Goal: Information Seeking & Learning: Learn about a topic

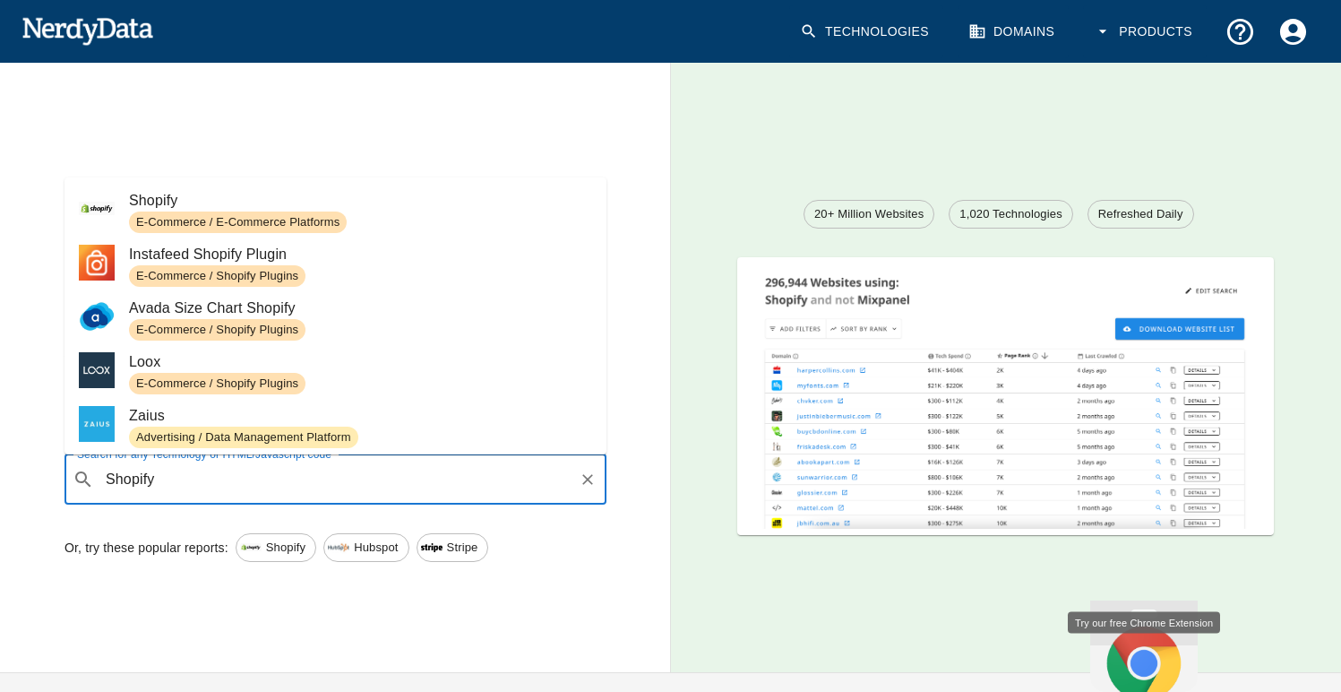
click at [414, 215] on span "E-Commerce / E-Commerce Platforms" at bounding box center [360, 222] width 463 height 22
type input "Shopify"
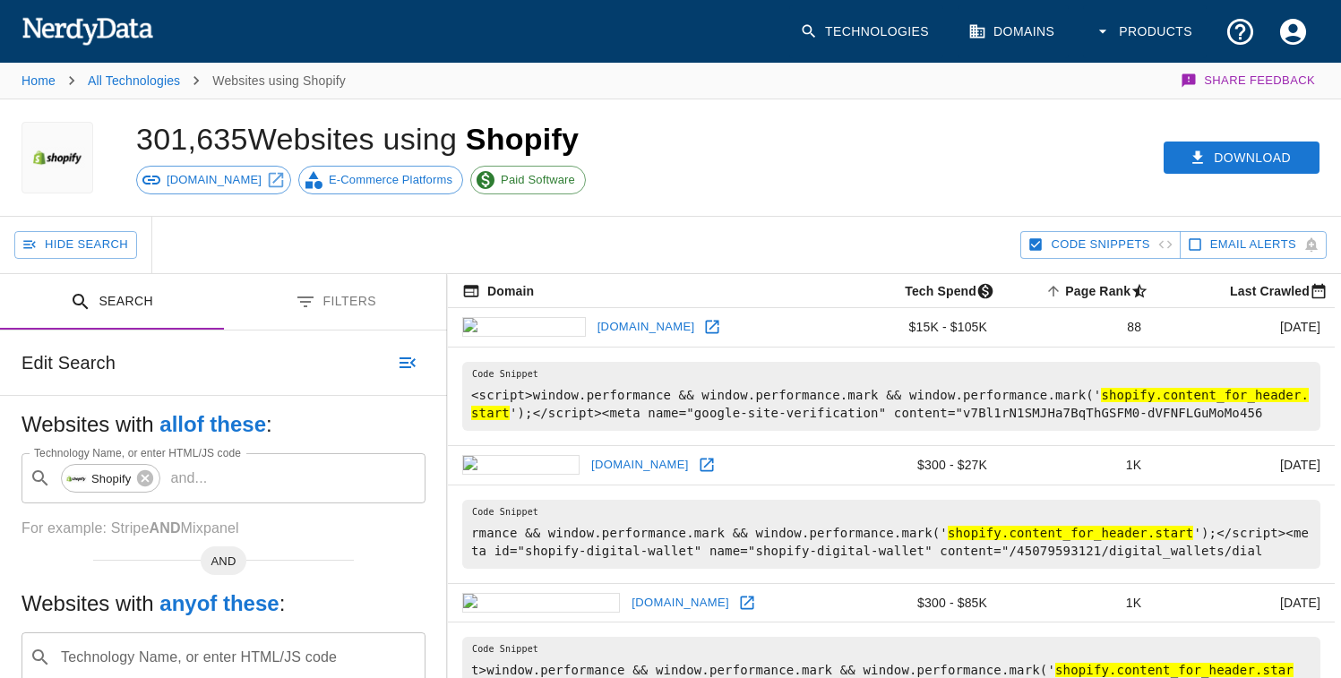
scroll to position [4, 0]
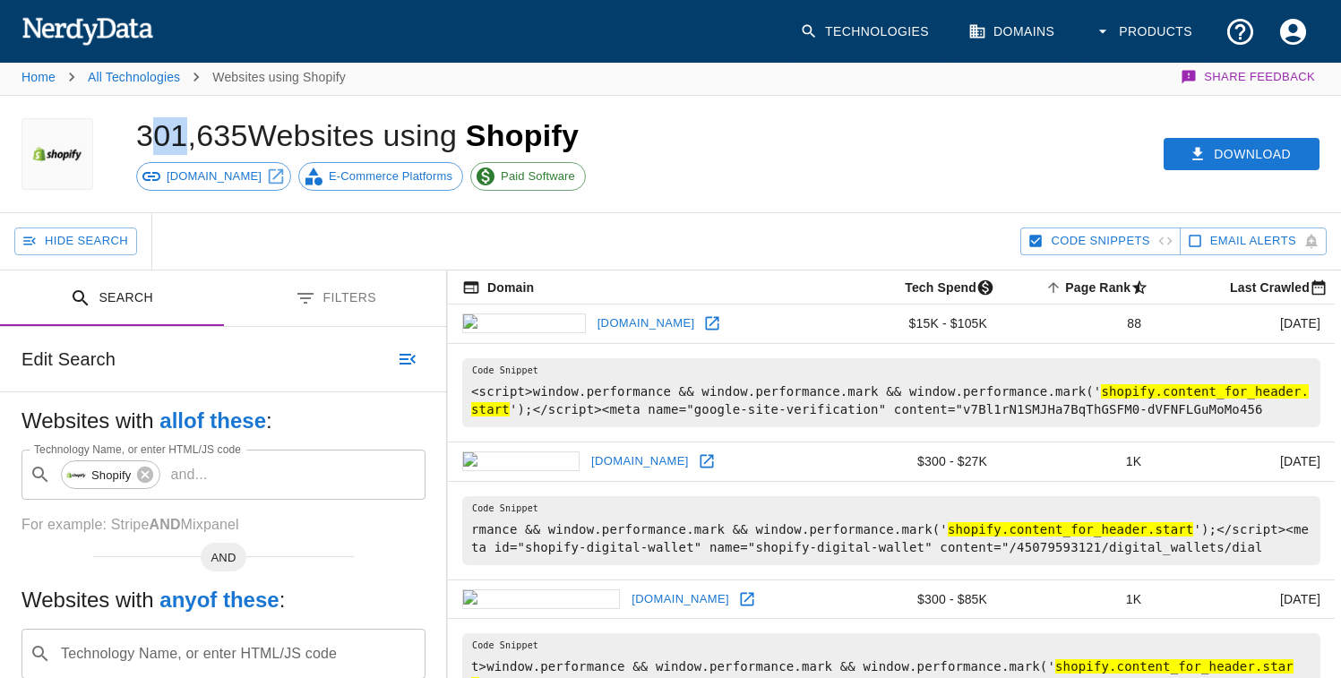
drag, startPoint x: 148, startPoint y: 130, endPoint x: 188, endPoint y: 126, distance: 40.5
click at [186, 126] on h1 "301,635 Websites using Shopify" at bounding box center [357, 135] width 443 height 34
click at [797, 213] on div "Hide Search" at bounding box center [517, 241] width 1006 height 56
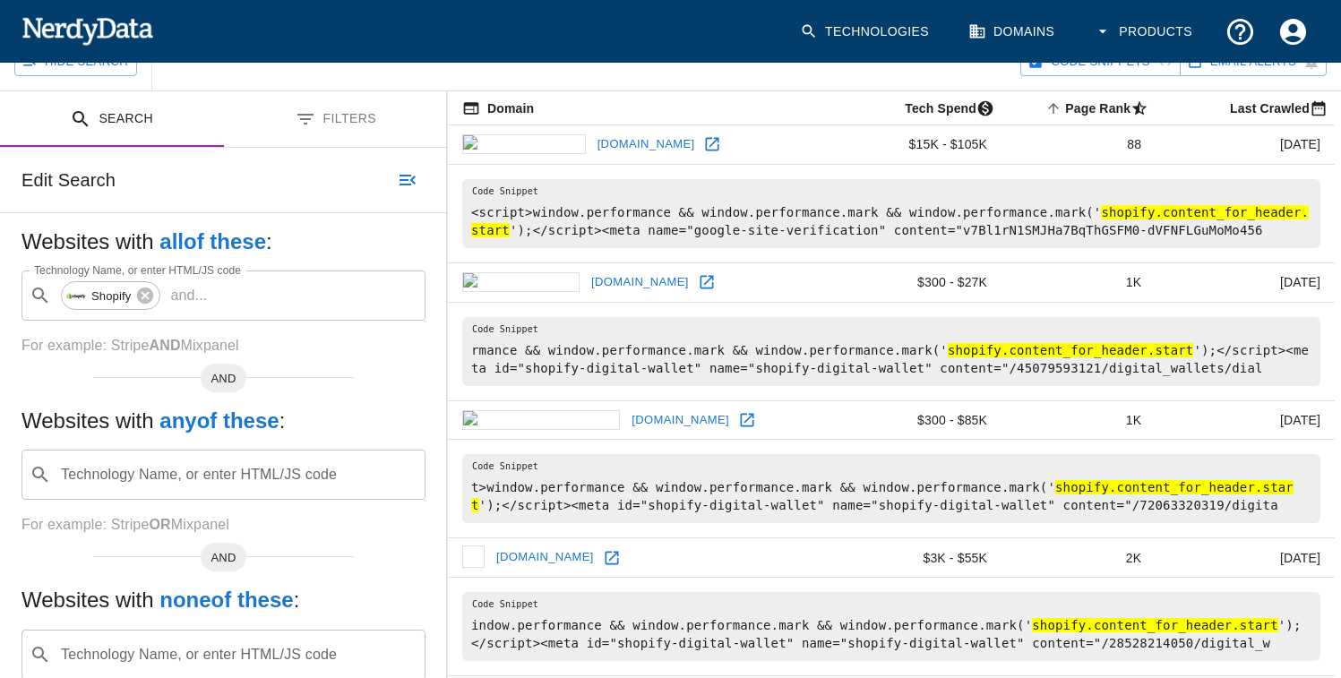
scroll to position [185, 0]
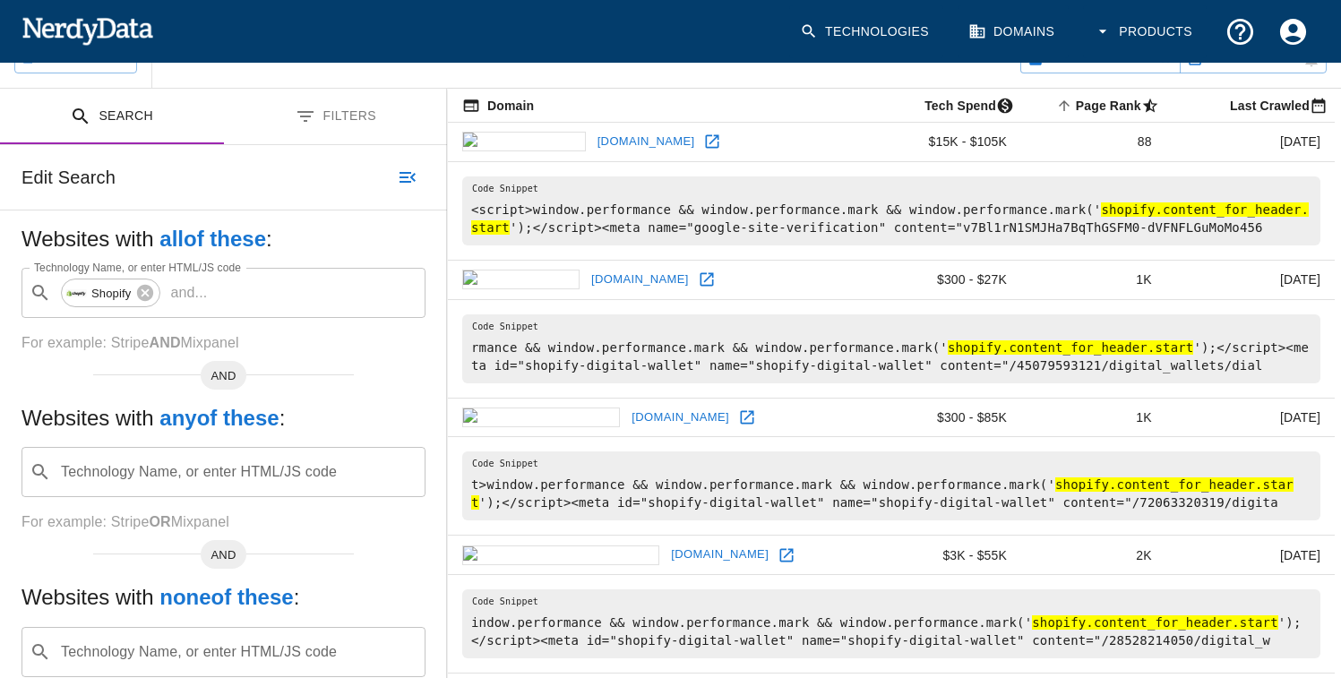
click at [172, 480] on div "Technology Name, or enter HTML/JS code ​ Technology Name, or enter HTML/JS code" at bounding box center [224, 472] width 404 height 50
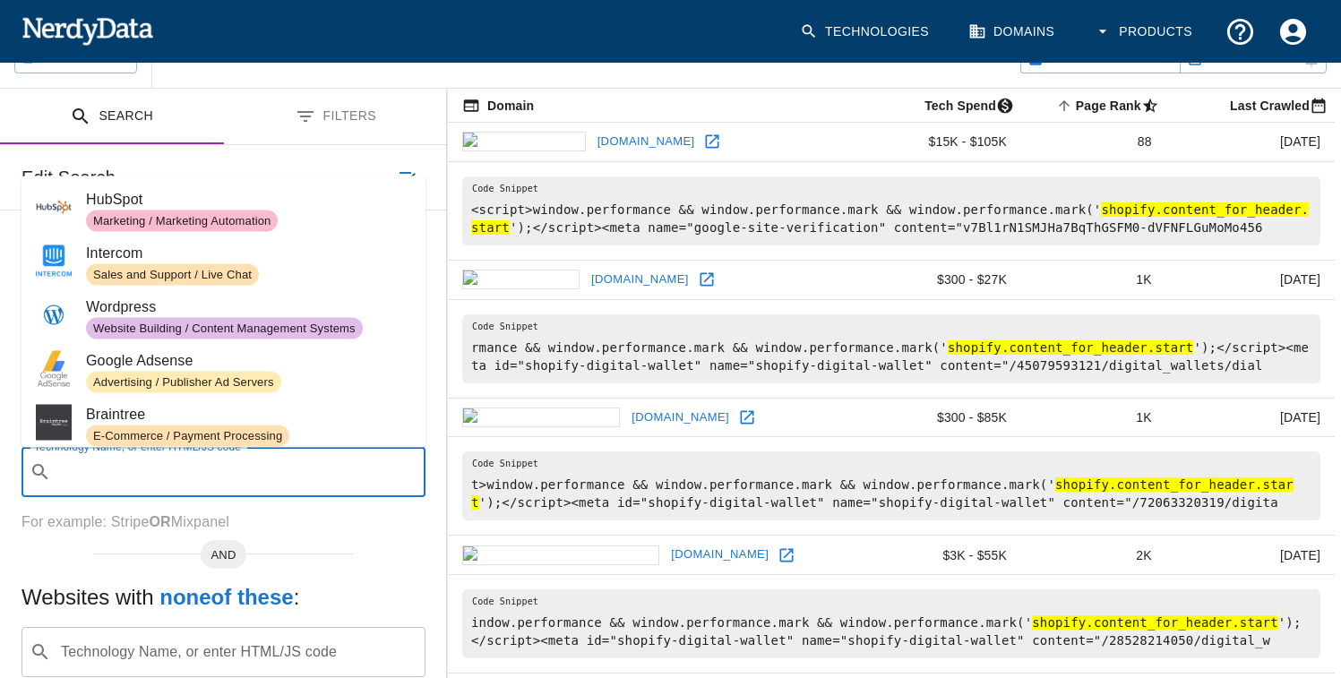
click at [342, 533] on div "Websites with all of these : Technology Name, or enter HTML/JS code ​ Shopify a…" at bounding box center [223, 483] width 447 height 545
click at [172, 470] on input "Technology Name, or enter HTML/JS code" at bounding box center [237, 472] width 359 height 34
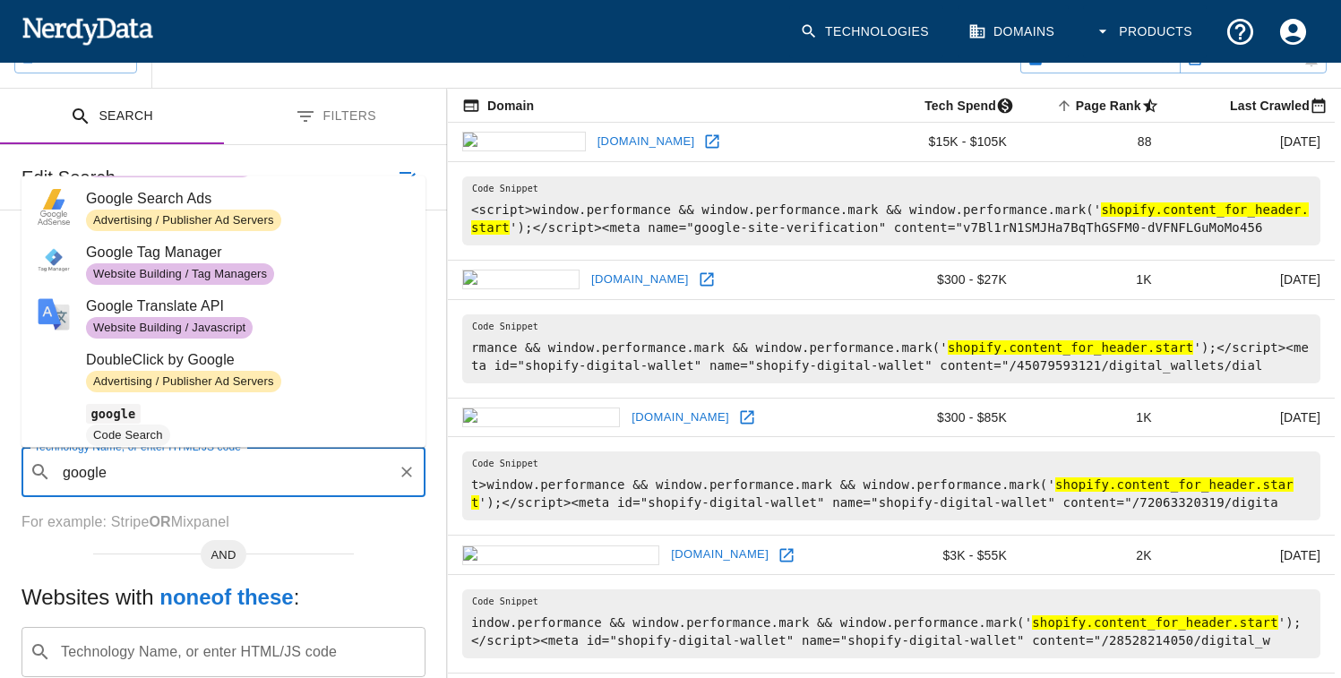
scroll to position [275, 0]
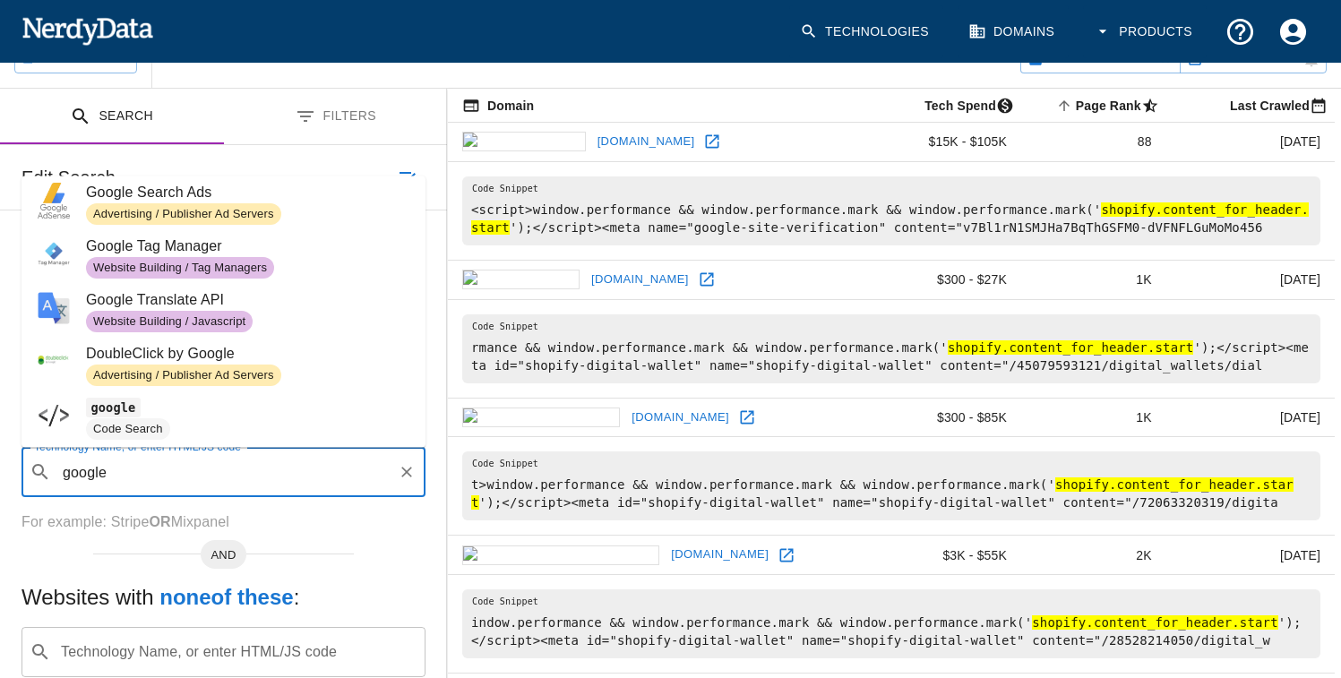
click at [280, 259] on span "Website Building / Tag Managers" at bounding box center [248, 269] width 325 height 22
type input "google"
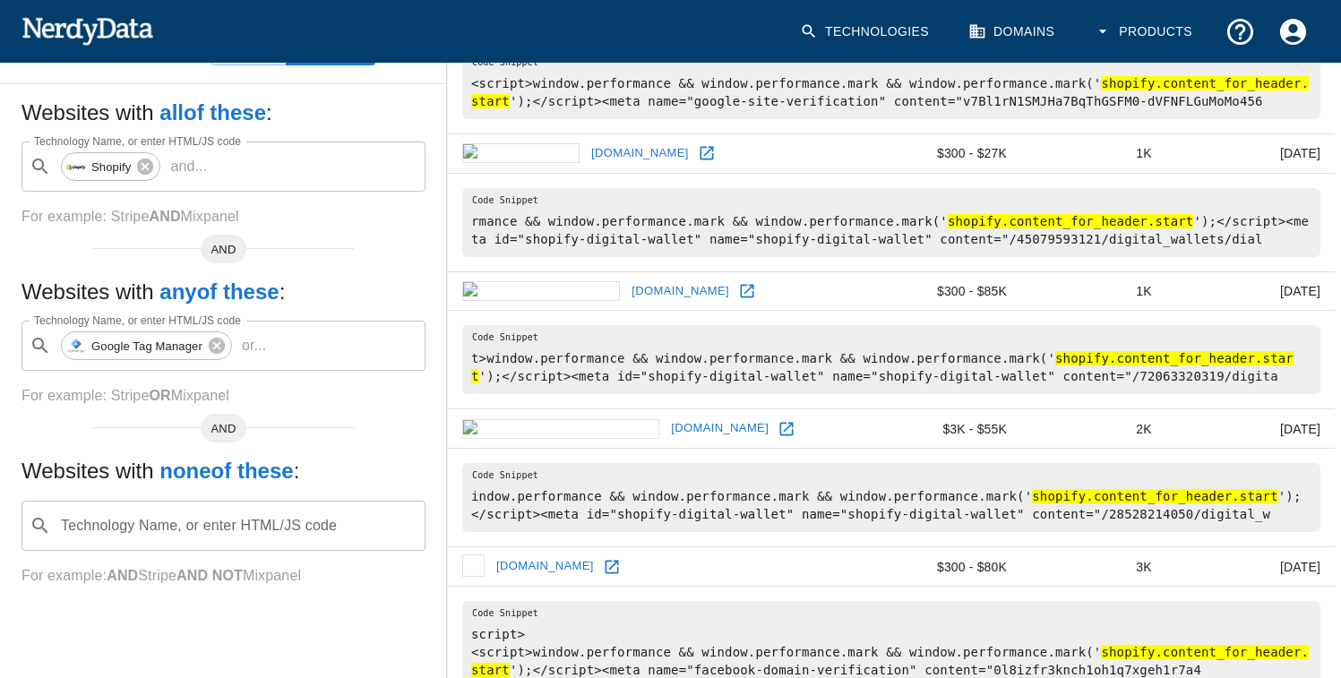
scroll to position [98, 0]
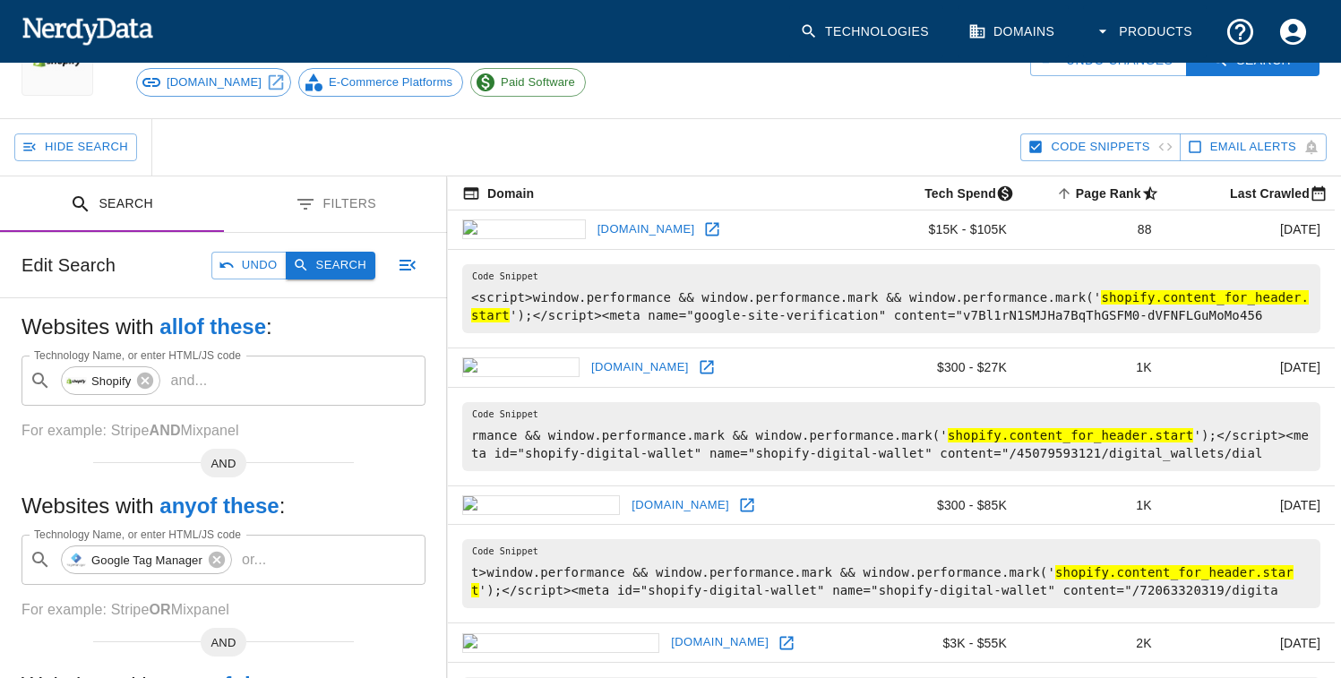
click at [320, 266] on button "Search" at bounding box center [331, 266] width 90 height 28
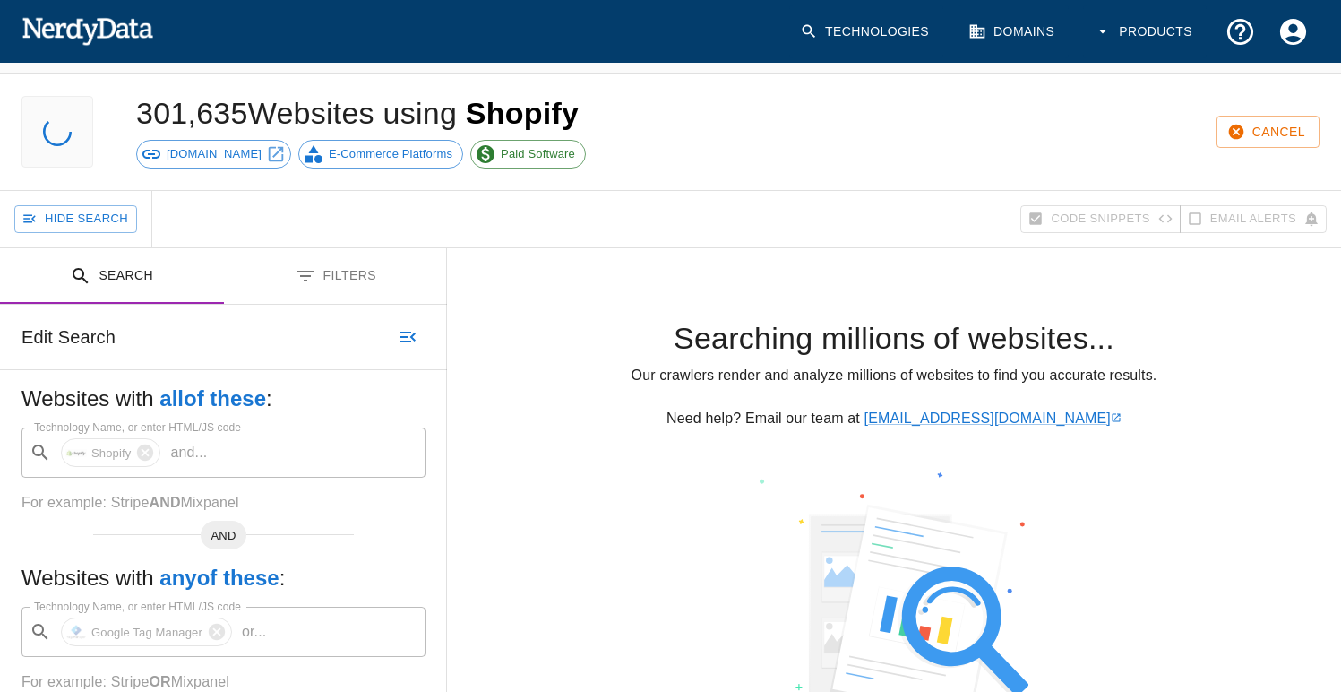
scroll to position [0, 0]
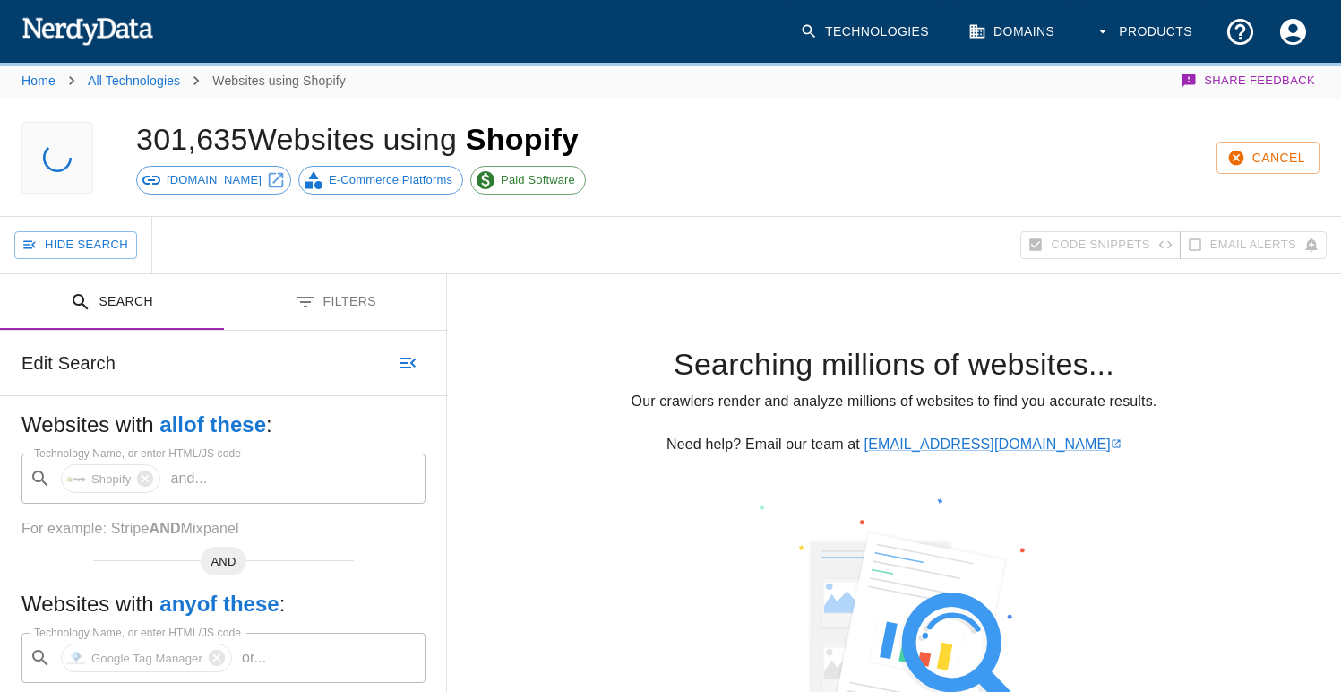
click at [330, 310] on button "Filters" at bounding box center [336, 302] width 224 height 56
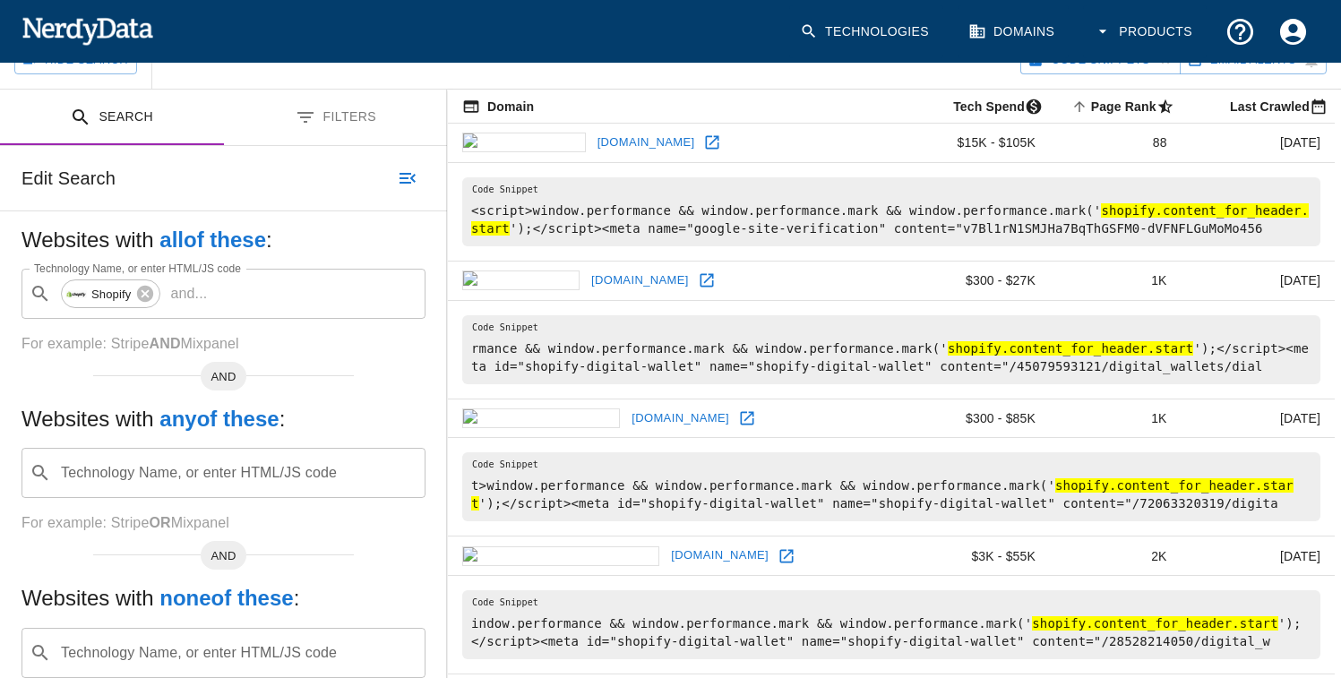
click at [313, 136] on button "Filters" at bounding box center [336, 118] width 224 height 56
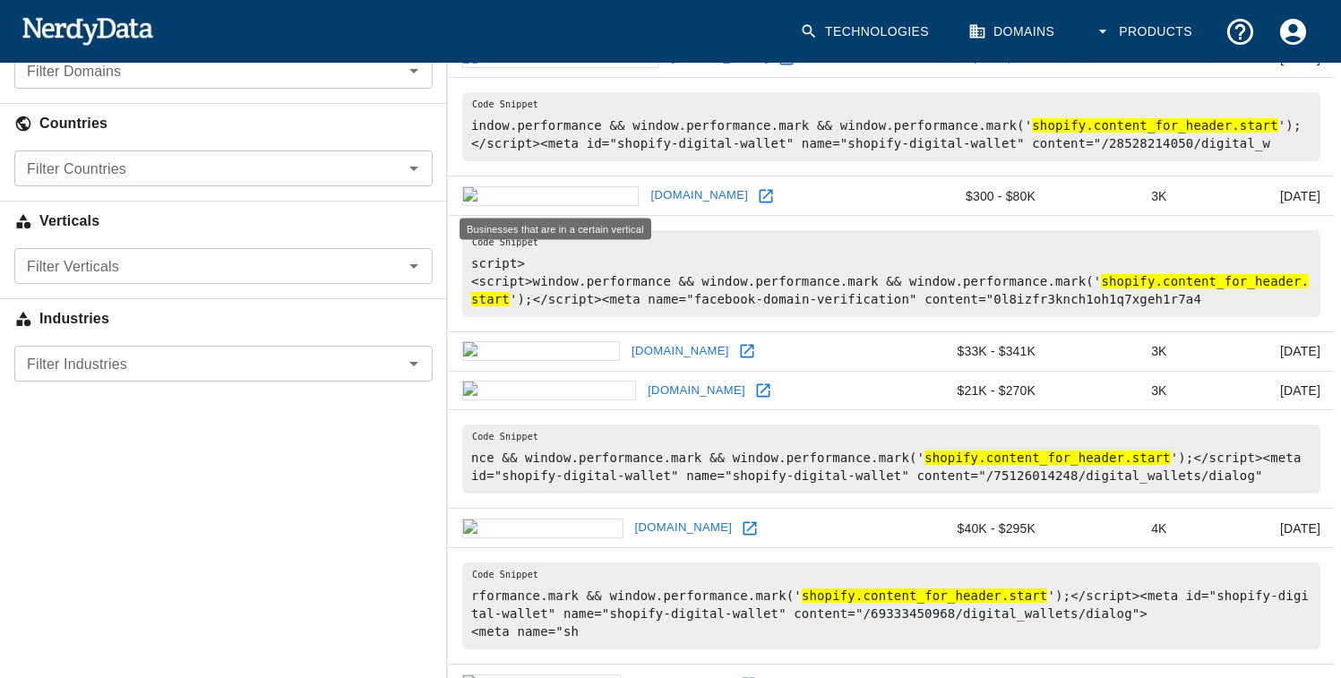
scroll to position [693, 0]
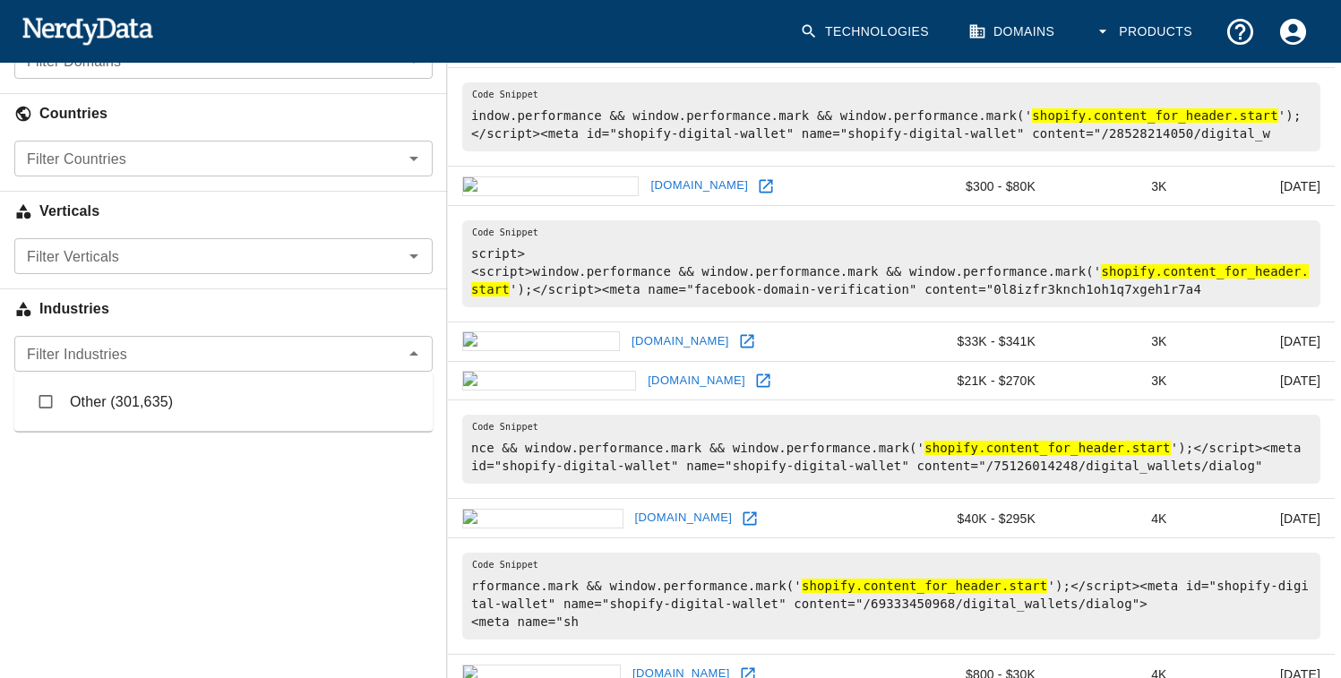
click at [216, 340] on div "Filter Industries" at bounding box center [223, 354] width 418 height 36
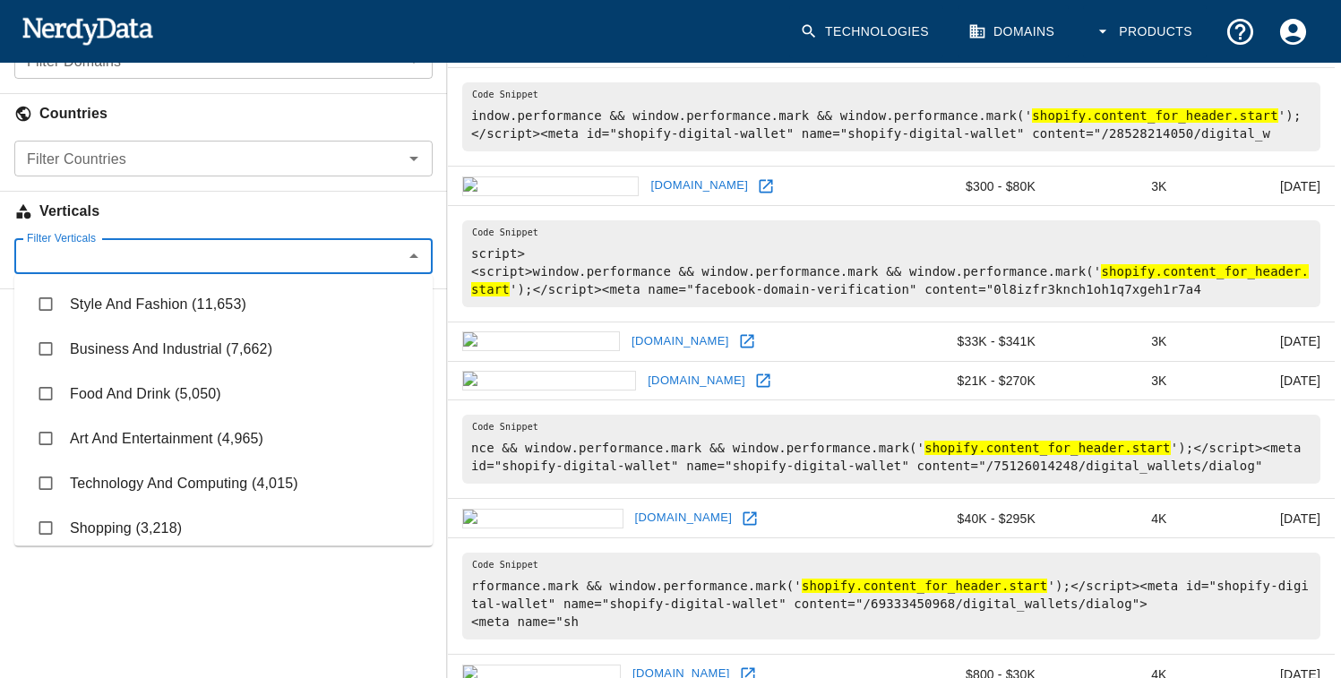
click at [184, 246] on input "Filter Verticals" at bounding box center [209, 256] width 378 height 25
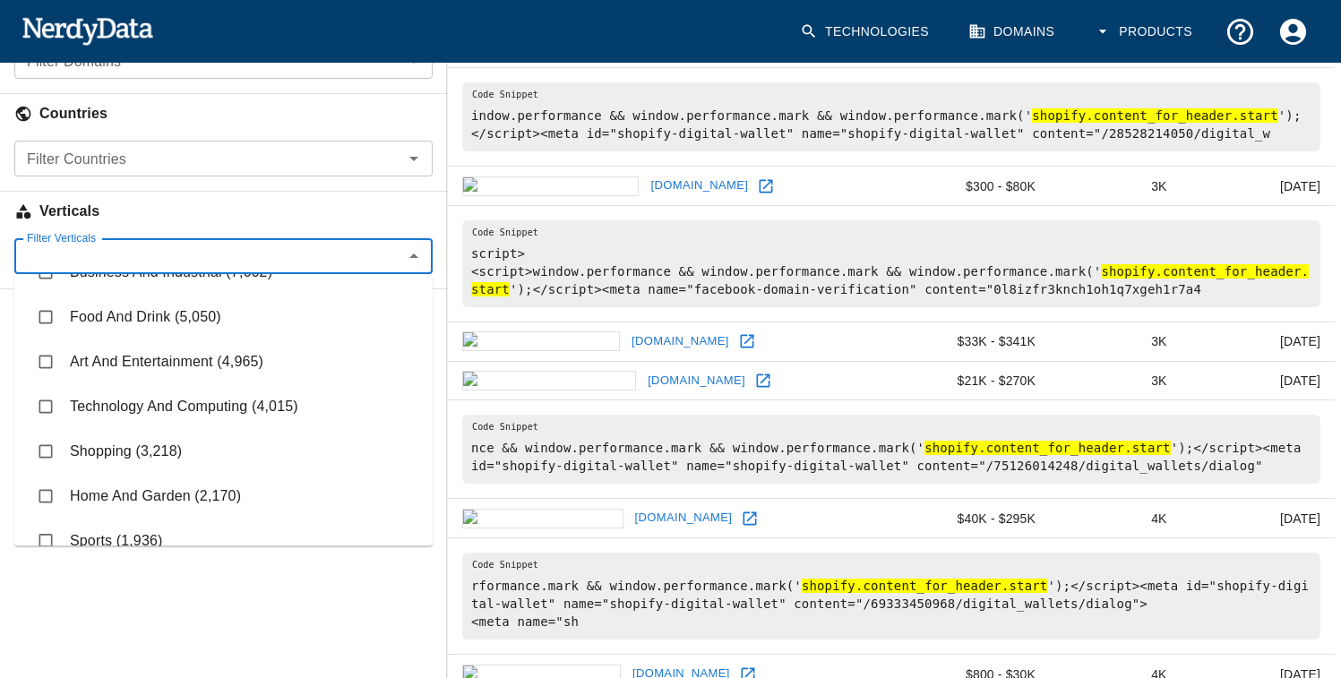
scroll to position [81, 0]
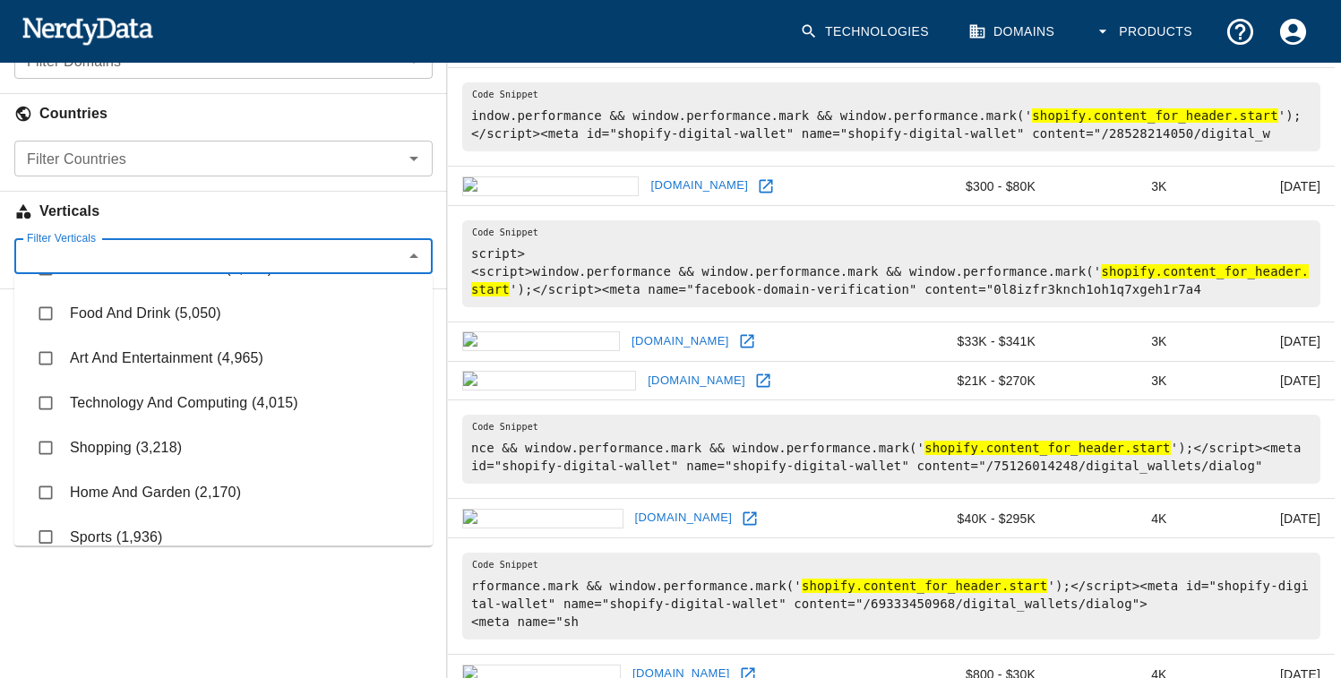
click at [226, 492] on li "Home And Garden (2,170)" at bounding box center [223, 492] width 418 height 45
checkbox input "true"
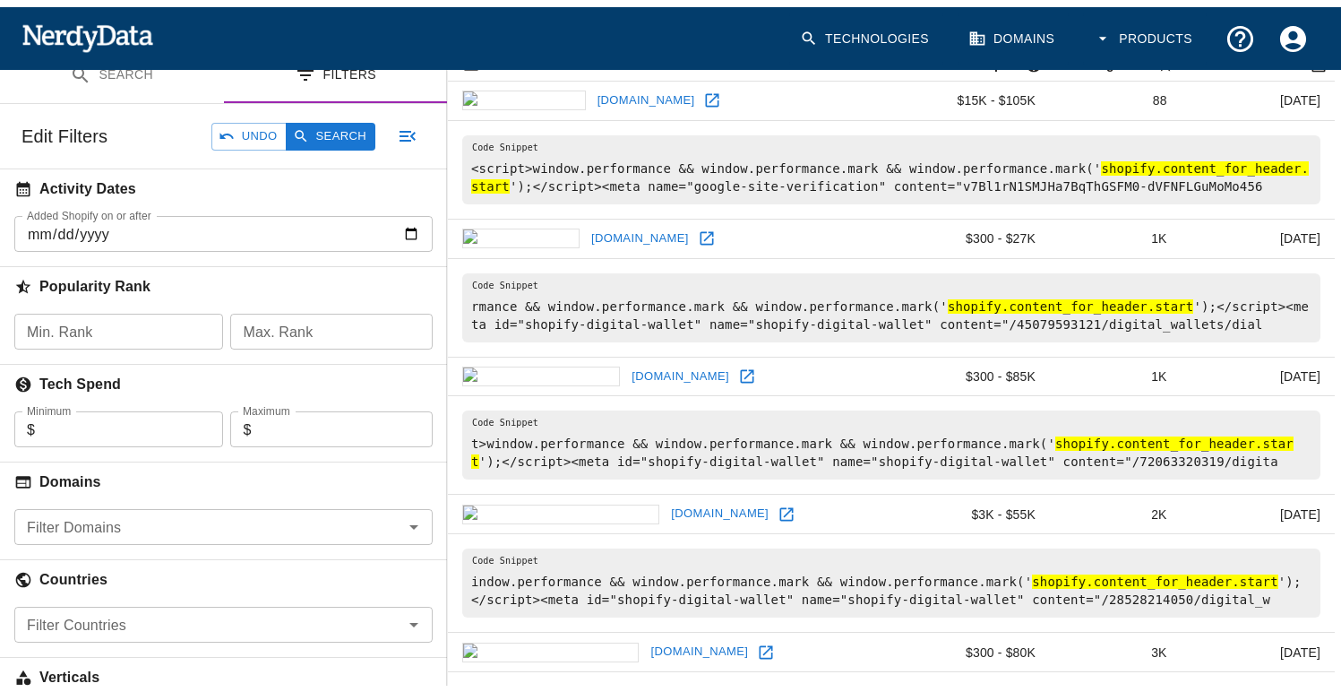
scroll to position [232, 0]
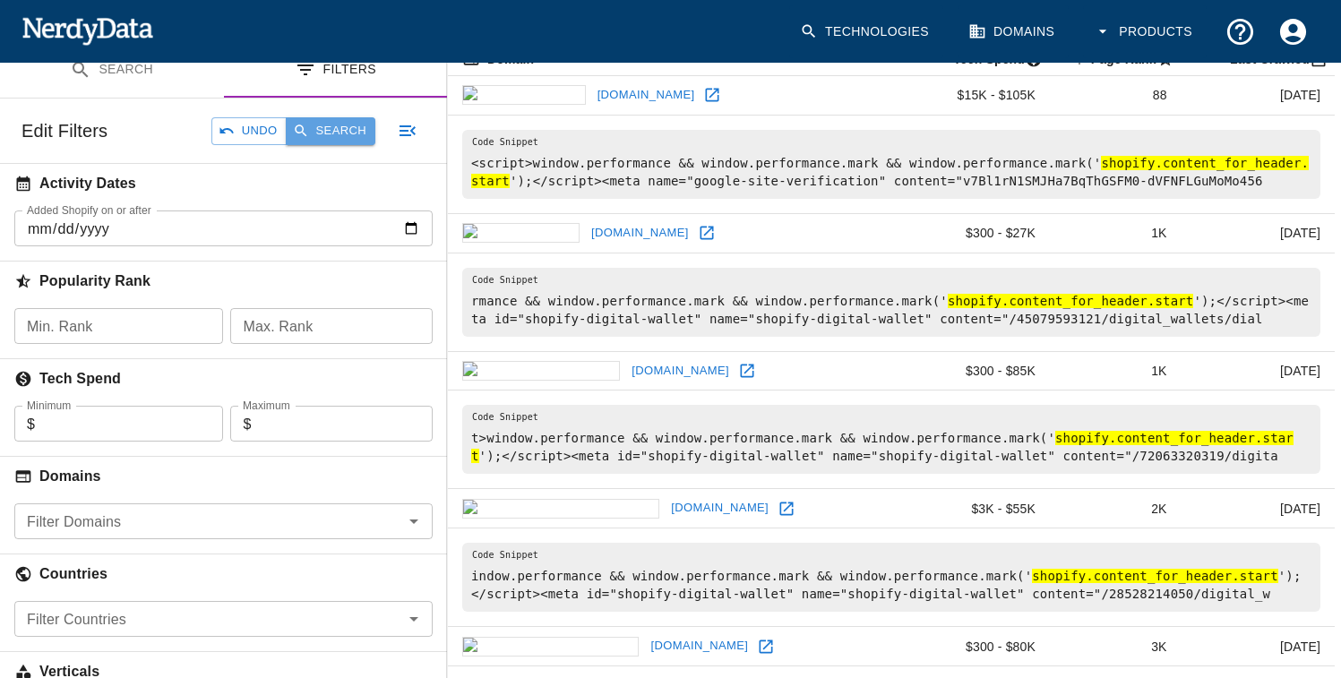
click at [306, 137] on icon "button" at bounding box center [301, 131] width 16 height 16
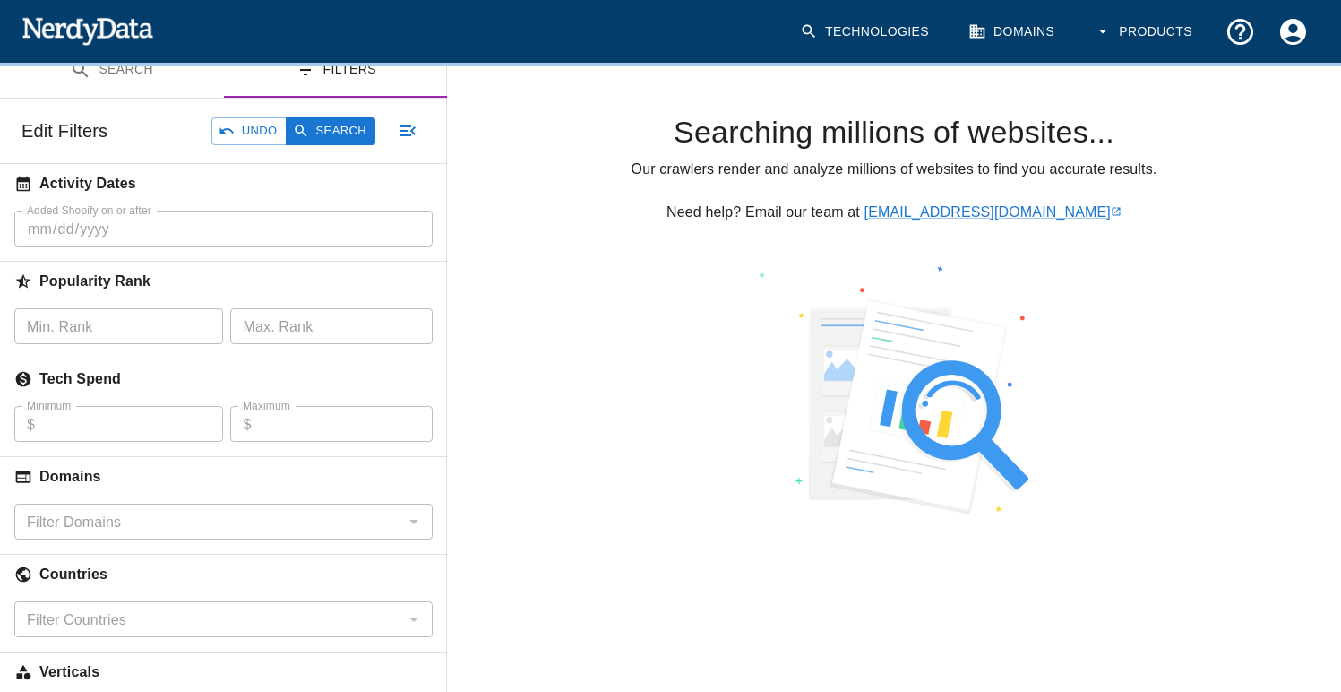
scroll to position [38, 0]
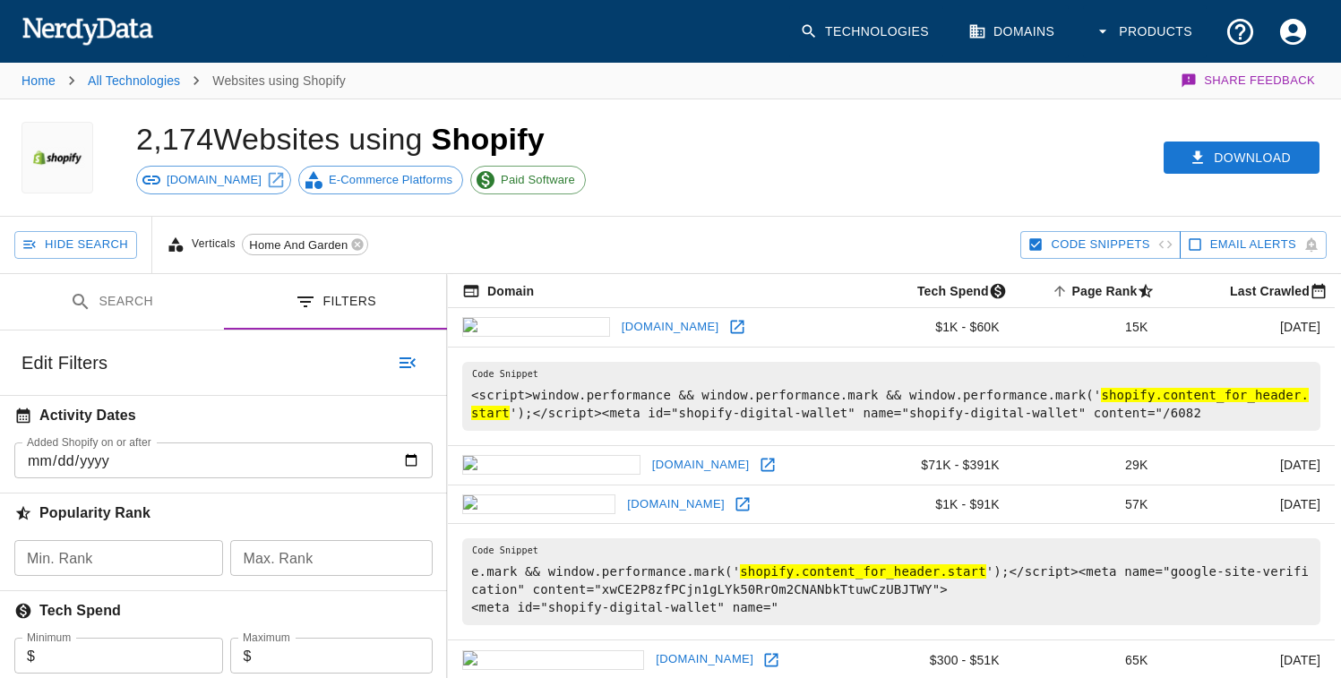
click at [1045, 245] on button "Code Snippets" at bounding box center [1101, 245] width 160 height 28
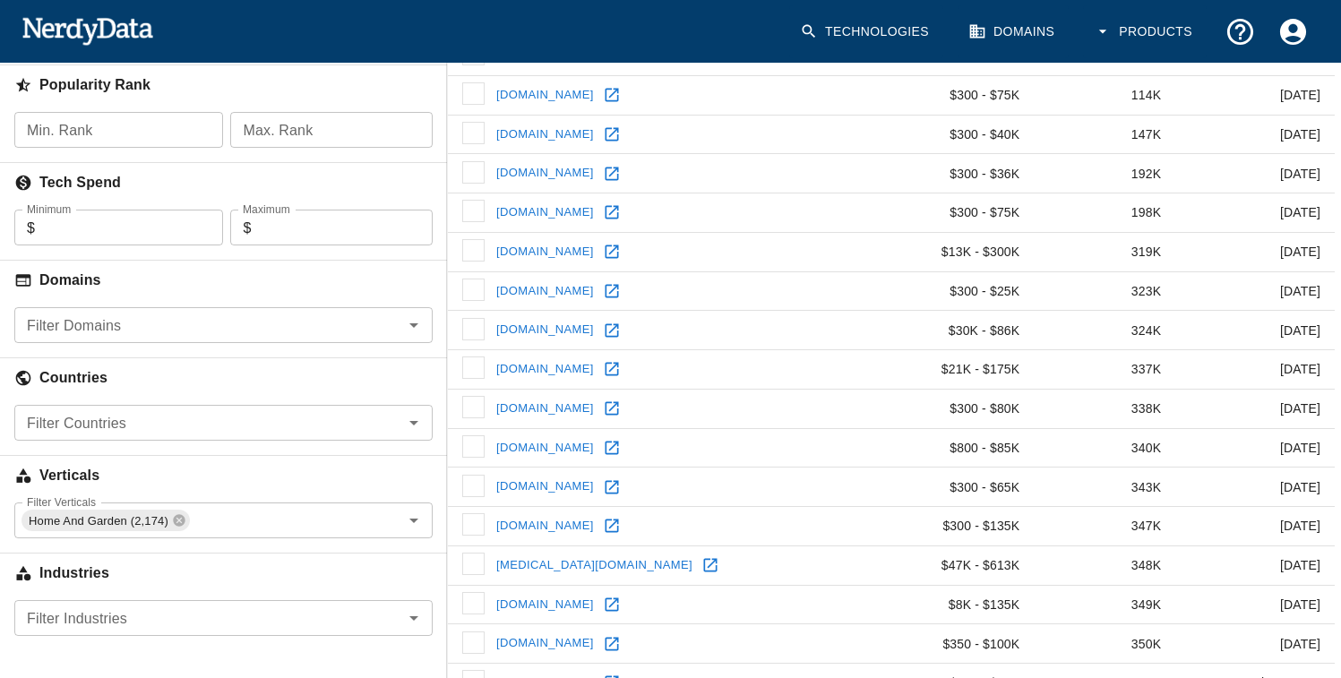
scroll to position [197, 0]
